Goal: Check status: Check status

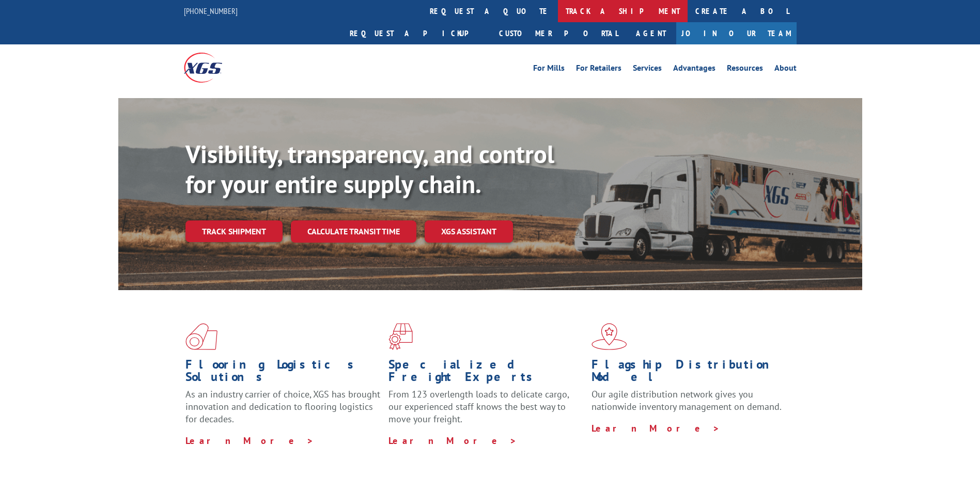
click at [558, 10] on link "track a shipment" at bounding box center [623, 11] width 130 height 22
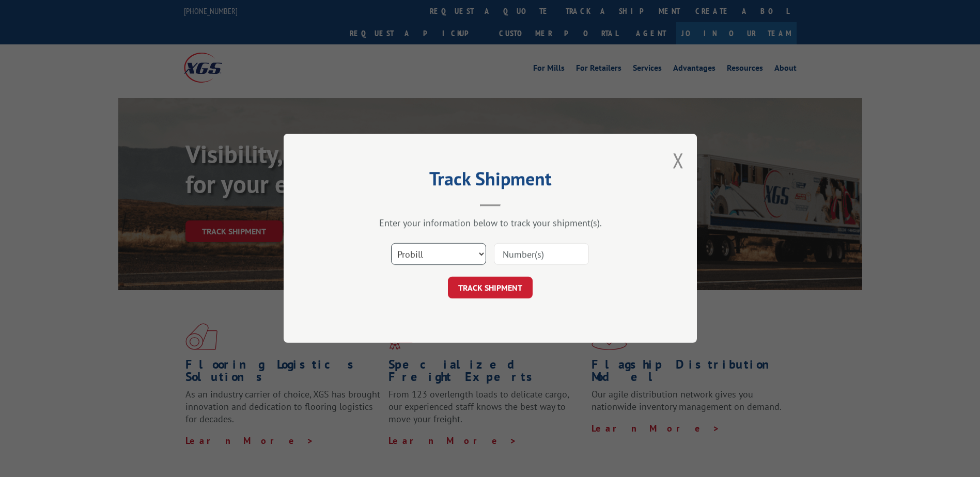
click at [475, 245] on select "Select category... Probill BOL PO" at bounding box center [438, 255] width 95 height 22
select select "bol"
click at [391, 244] on select "Select category... Probill BOL PO" at bounding box center [438, 255] width 95 height 22
click at [526, 247] on input at bounding box center [541, 255] width 95 height 22
type input "987971"
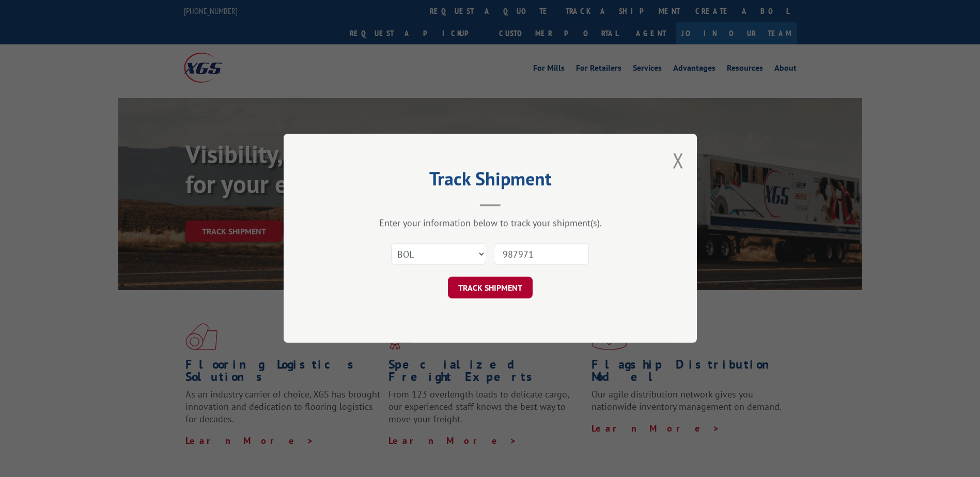
click at [496, 286] on button "TRACK SHIPMENT" at bounding box center [490, 289] width 85 height 22
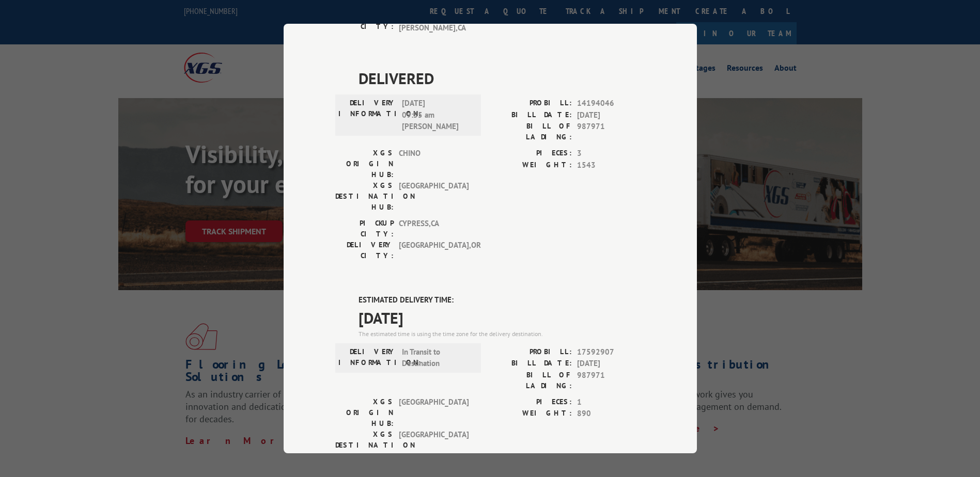
scroll to position [321, 0]
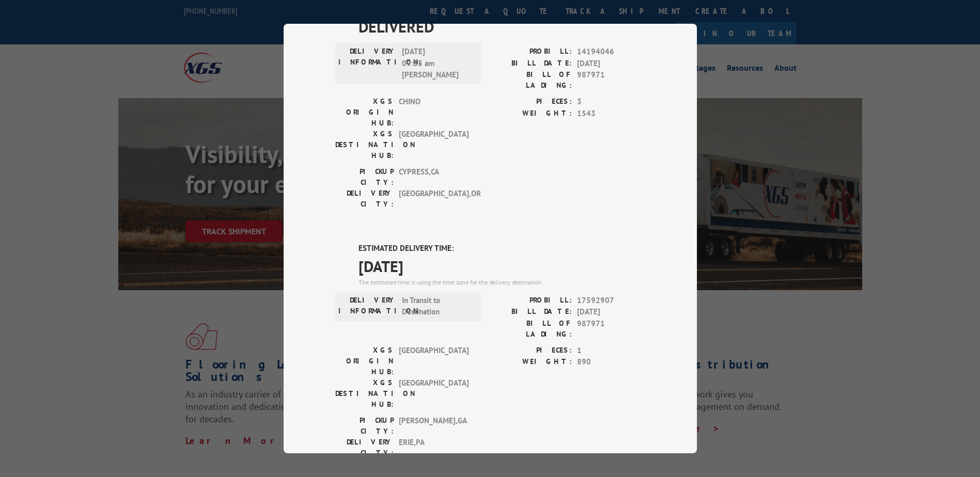
click at [825, 329] on div "Track Shipment DELIVERED DELIVERY INFORMATION: [DATE] 02:15 pm [PERSON_NAME]: 1…" at bounding box center [490, 238] width 980 height 477
drag, startPoint x: 574, startPoint y: 178, endPoint x: 609, endPoint y: 177, distance: 34.6
click at [609, 295] on span "17592907" at bounding box center [611, 301] width 68 height 12
copy span "17592907"
